Goal: Transaction & Acquisition: Purchase product/service

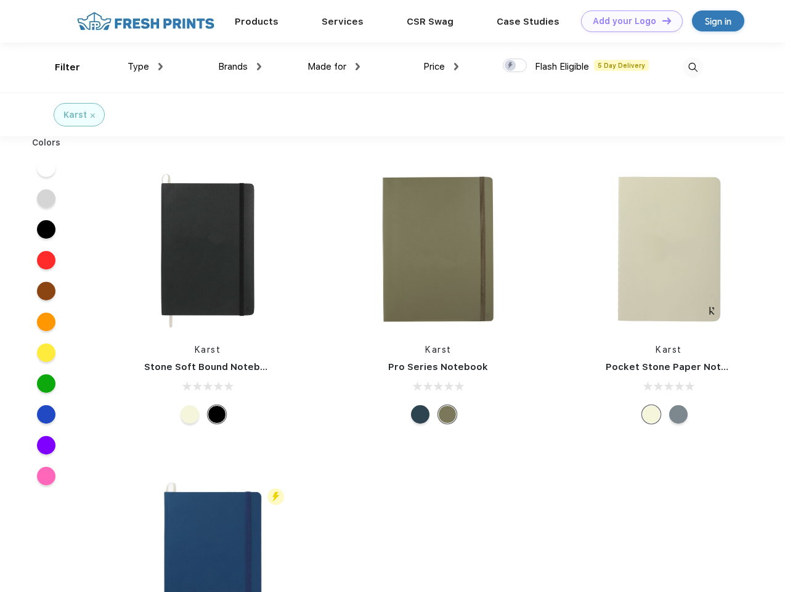
click at [627, 21] on link "Add your Logo Design Tool" at bounding box center [632, 21] width 102 height 22
click at [0, 0] on div "Design Tool" at bounding box center [0, 0] width 0 height 0
click at [661, 20] on link "Add your Logo Design Tool" at bounding box center [632, 21] width 102 height 22
click at [59, 67] on div "Filter" at bounding box center [67, 67] width 25 height 14
click at [145, 67] on span "Type" at bounding box center [139, 66] width 22 height 11
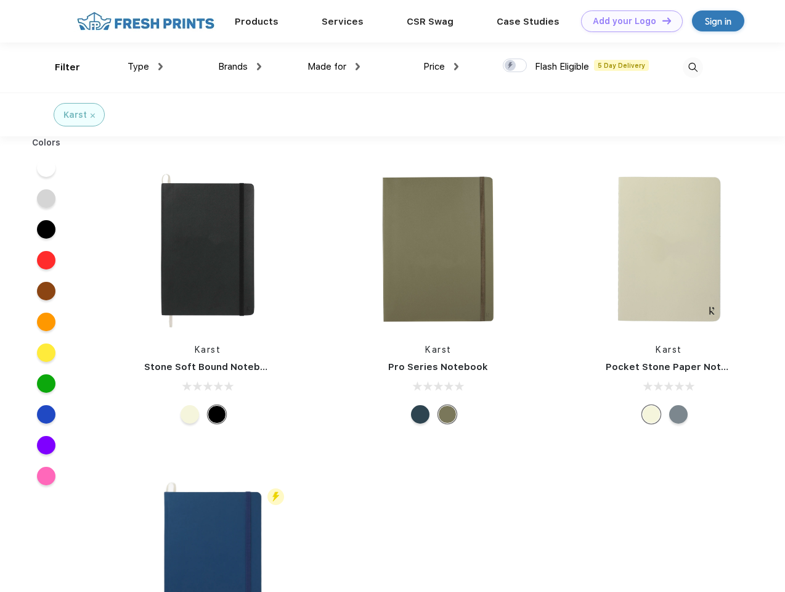
click at [240, 67] on span "Brands" at bounding box center [233, 66] width 30 height 11
click at [334, 67] on span "Made for" at bounding box center [327, 66] width 39 height 11
click at [441, 67] on span "Price" at bounding box center [434, 66] width 22 height 11
click at [515, 66] on div at bounding box center [515, 66] width 24 height 14
click at [511, 66] on input "checkbox" at bounding box center [507, 62] width 8 height 8
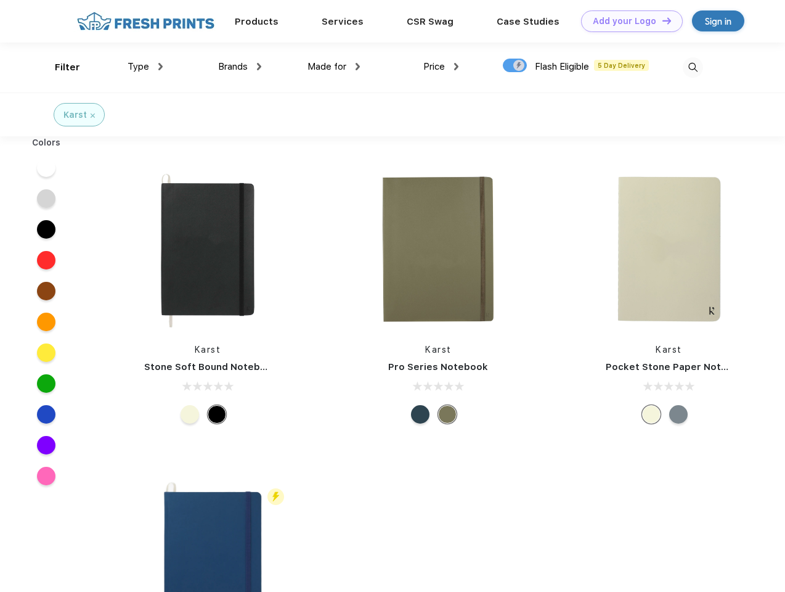
click at [693, 67] on img at bounding box center [693, 67] width 20 height 20
